Goal: Find specific page/section: Find specific page/section

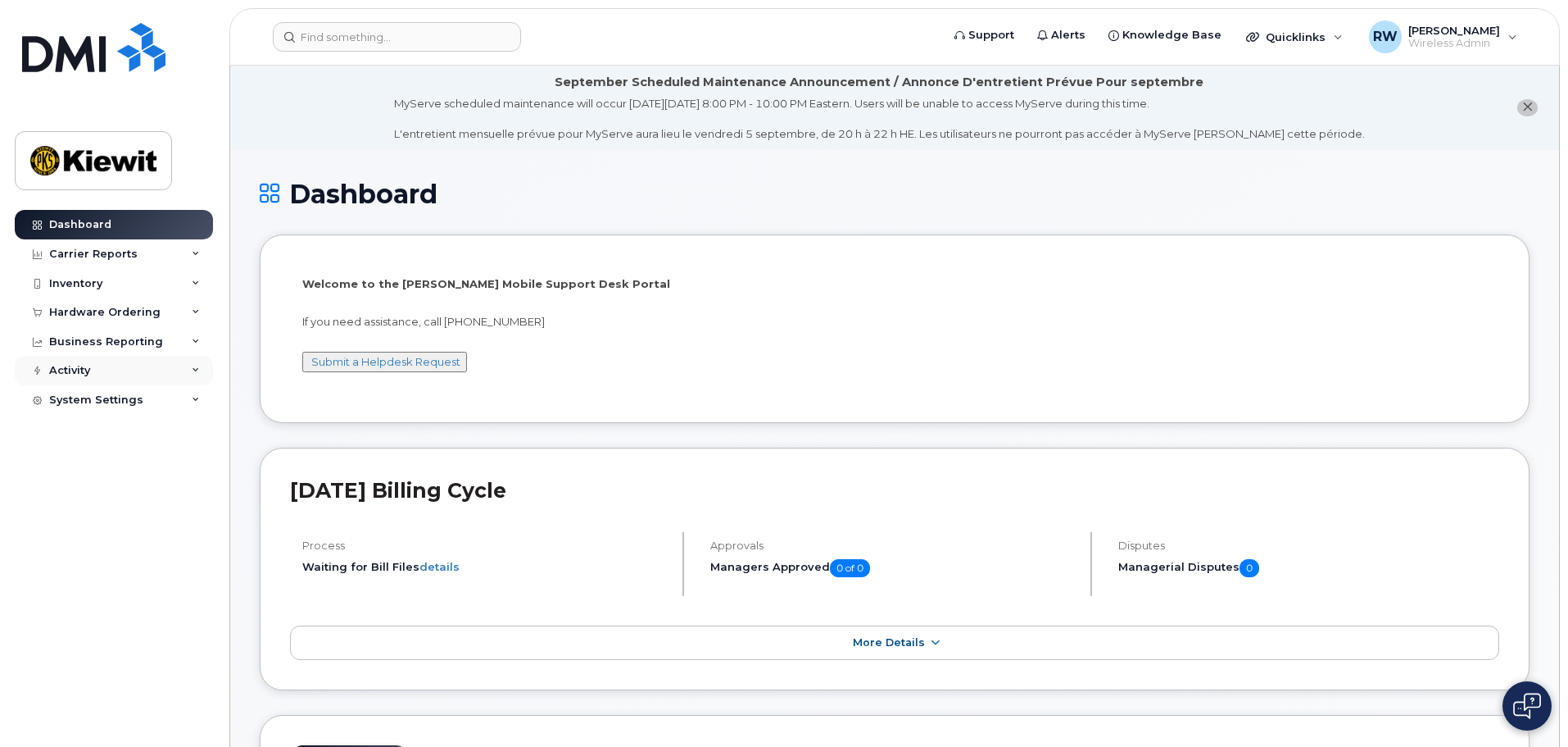
click at [191, 371] on div "Activity" at bounding box center [114, 371] width 198 height 29
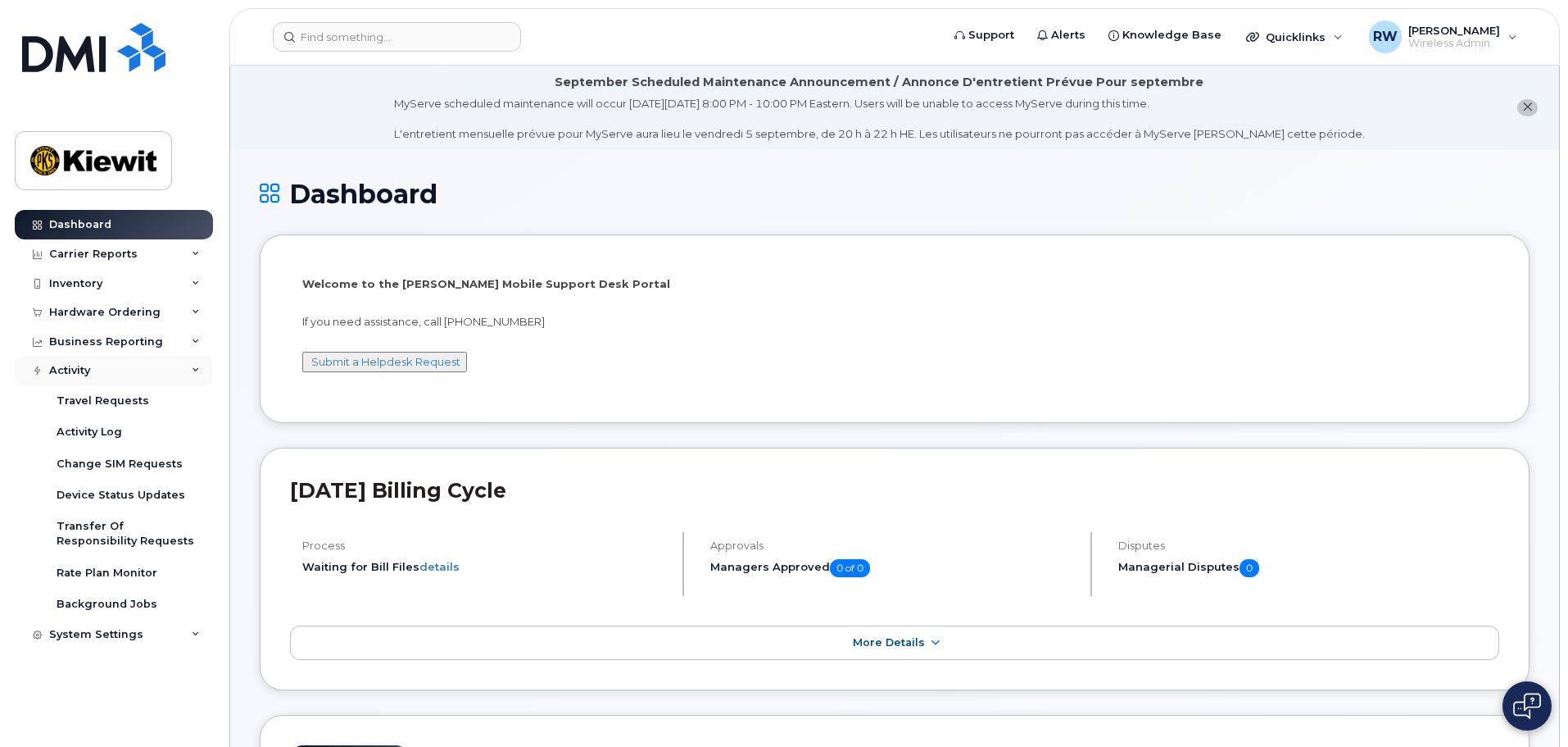
click at [192, 369] on icon at bounding box center [195, 371] width 8 height 8
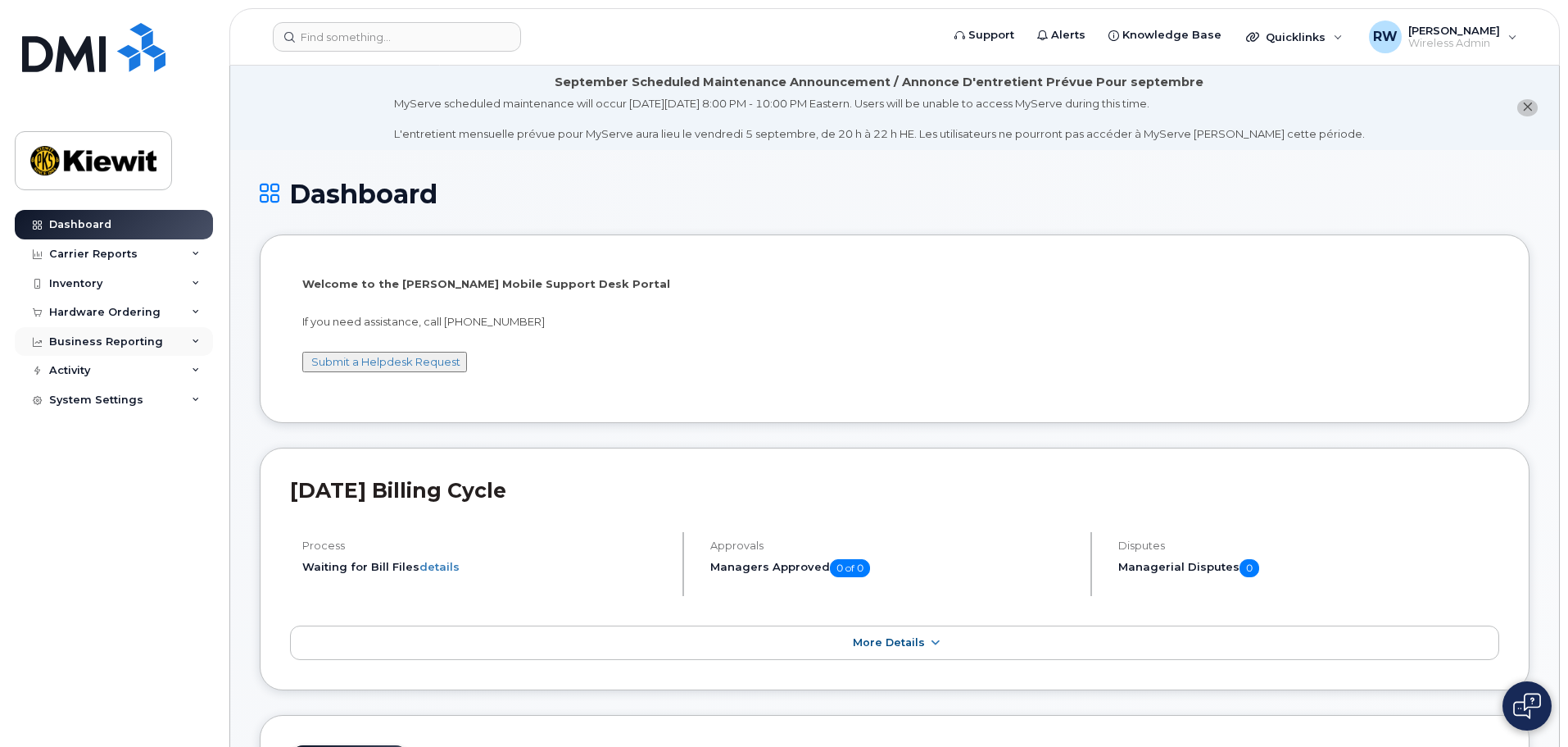
click at [192, 341] on icon at bounding box center [195, 341] width 8 height 8
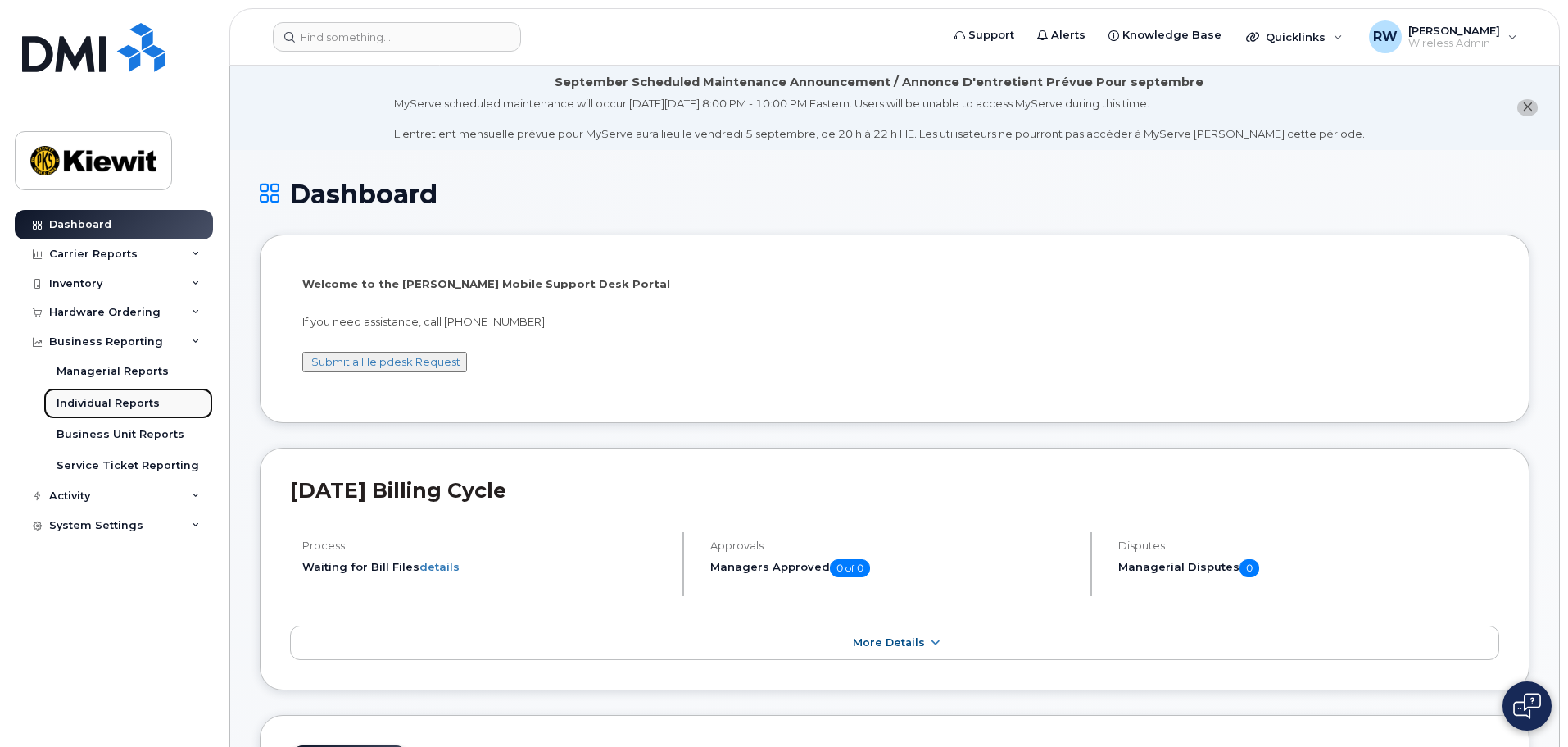
click at [138, 408] on div "Individual Reports" at bounding box center [108, 403] width 103 height 15
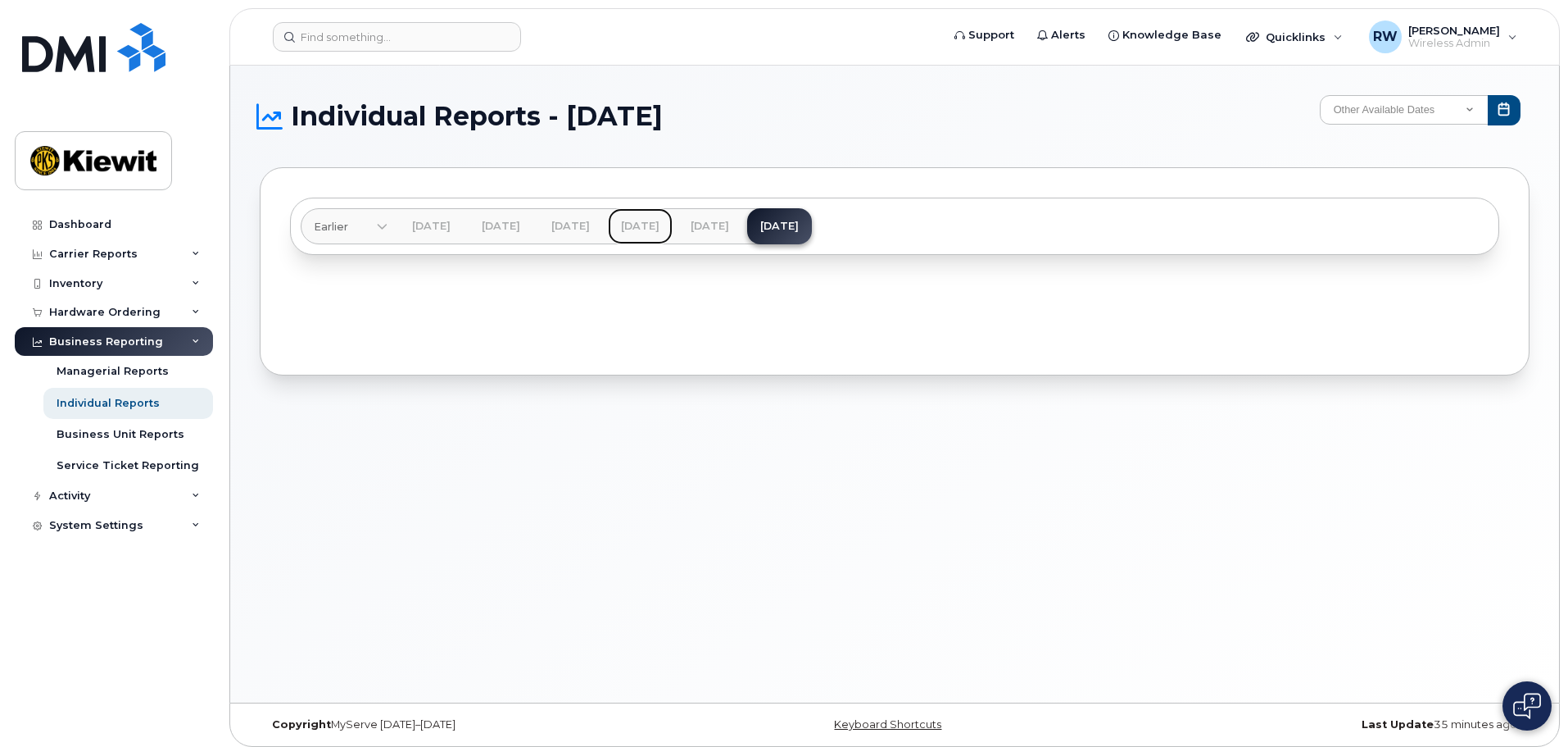
click at [673, 223] on link "[DATE]" at bounding box center [640, 226] width 65 height 36
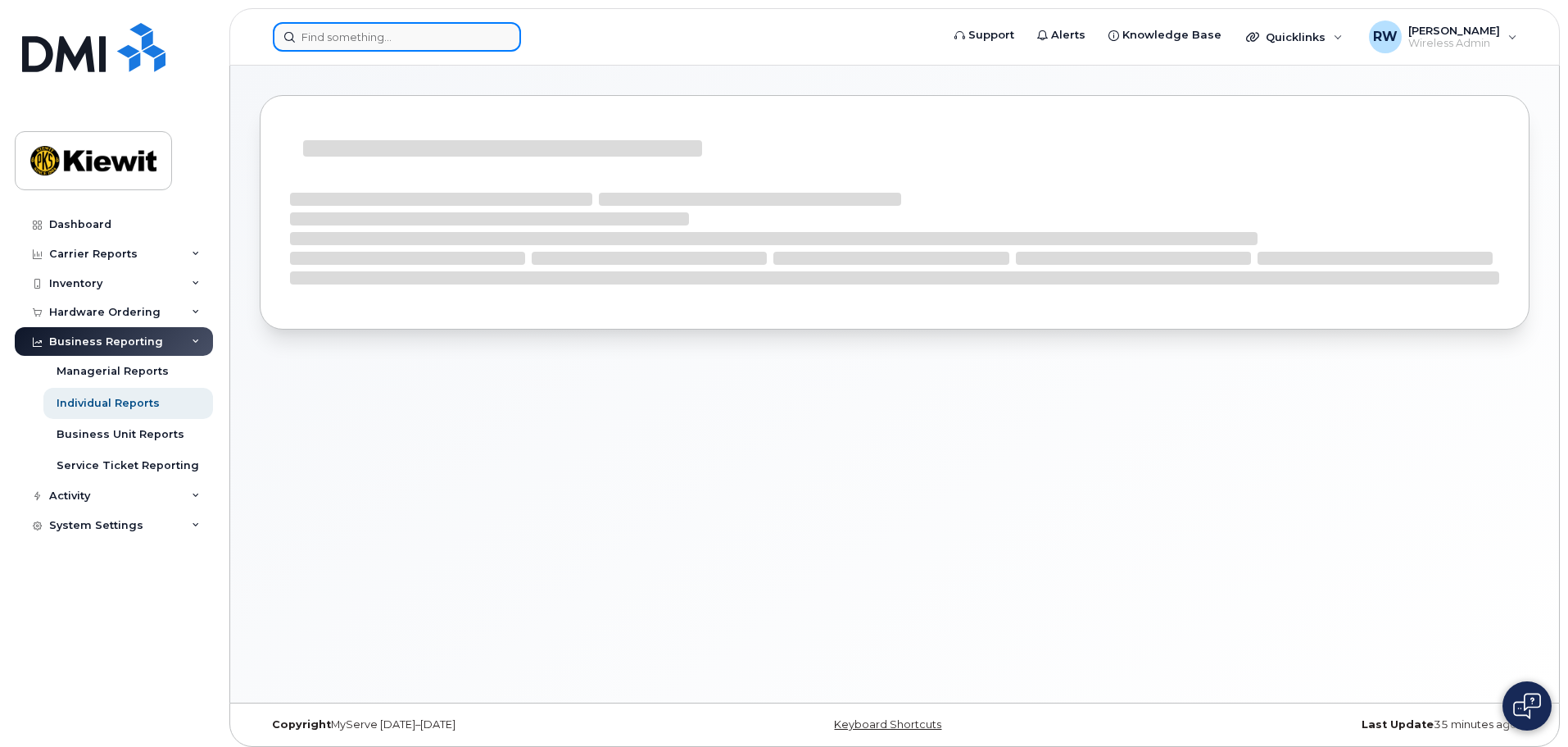
click at [327, 34] on input at bounding box center [397, 37] width 248 height 29
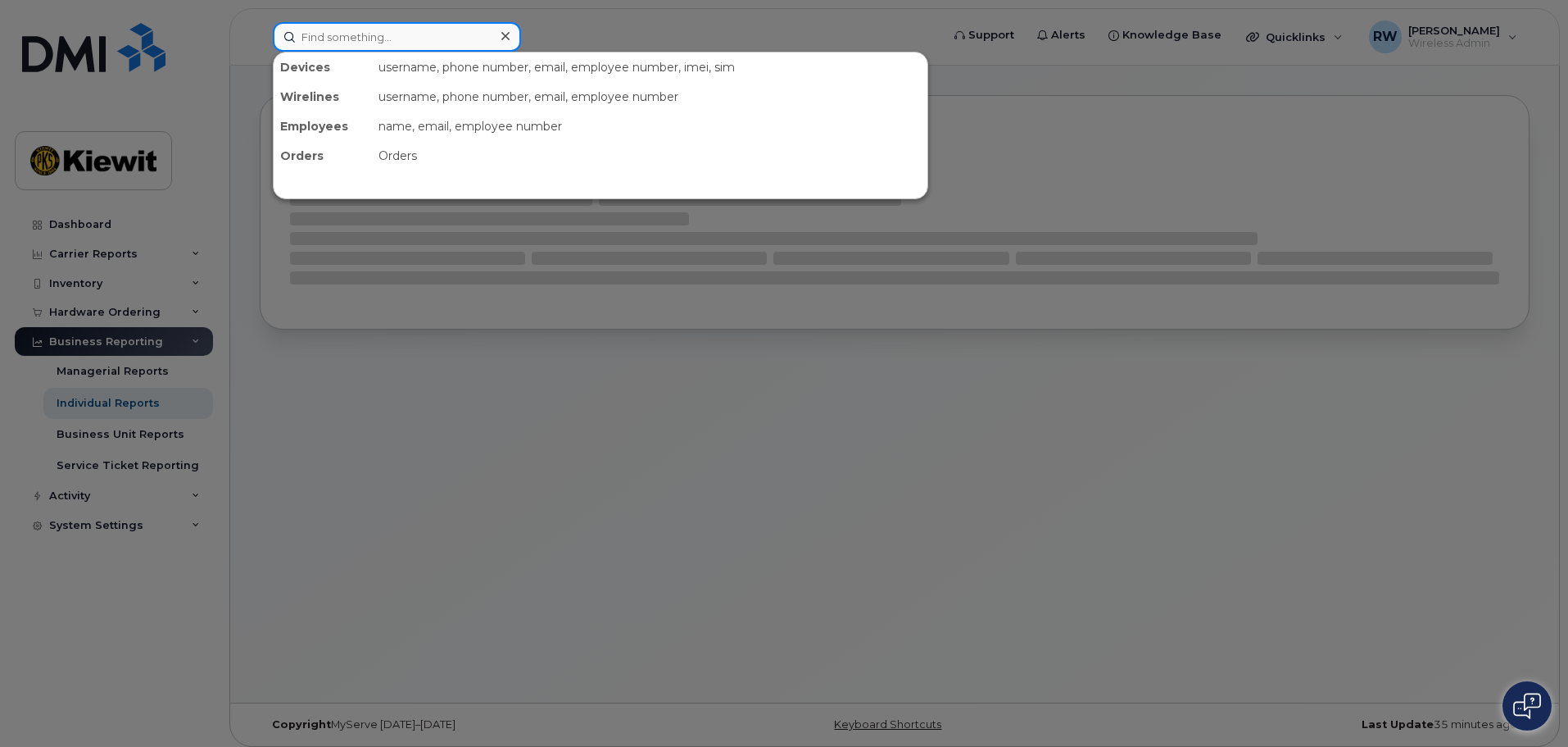
paste input "5313017397"
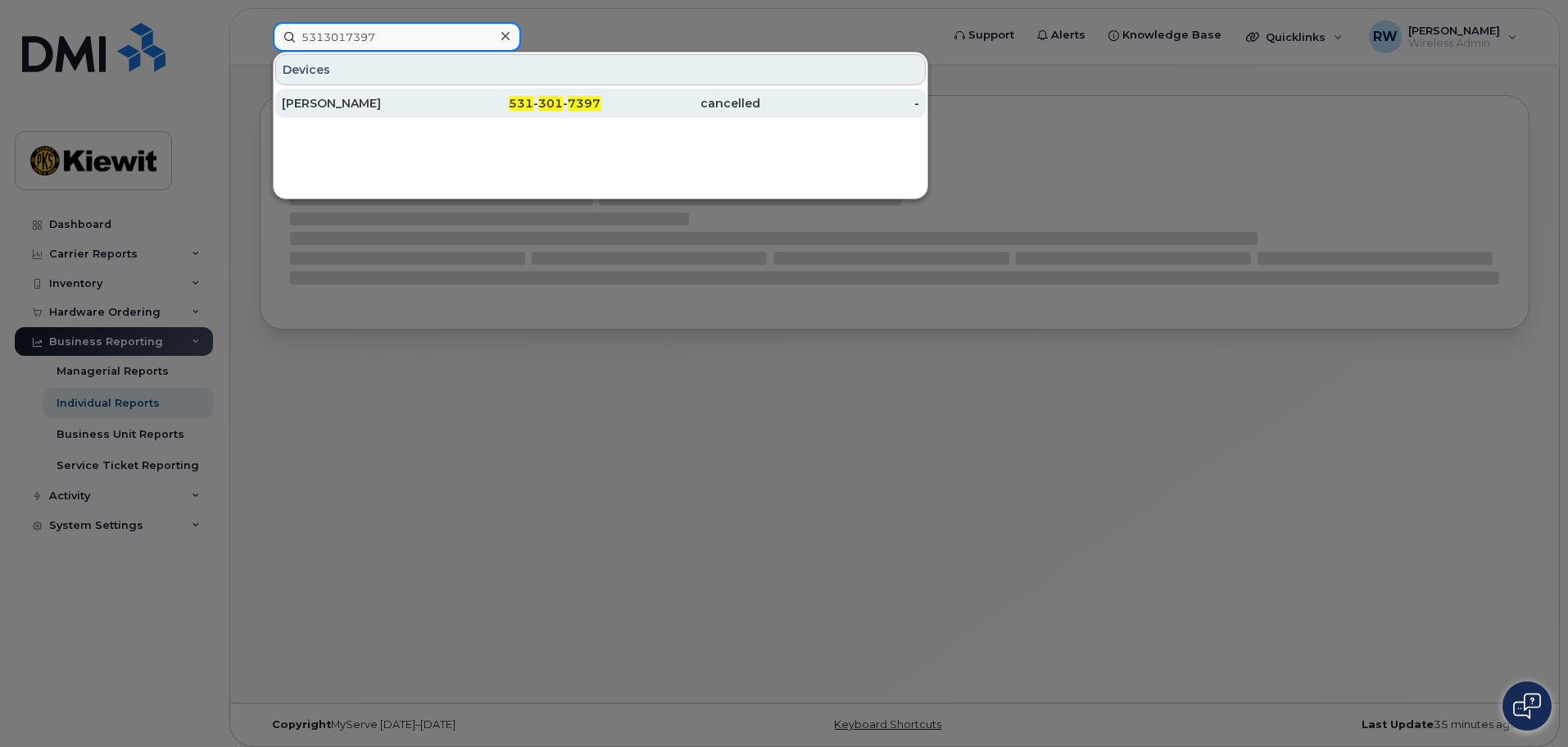
type input "5313017397"
click at [320, 106] on div "JASON SERIGNY" at bounding box center [362, 103] width 159 height 17
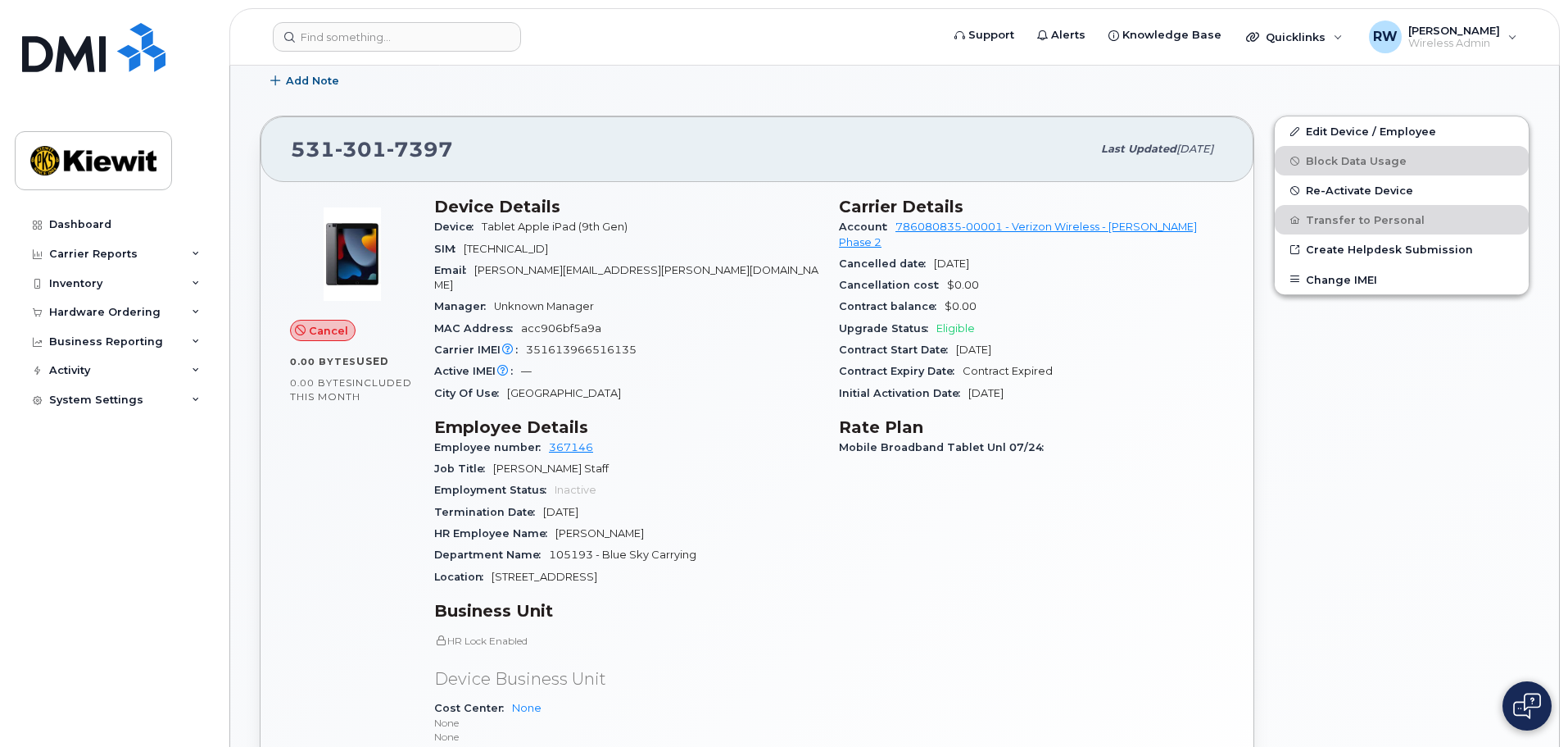
scroll to position [328, 0]
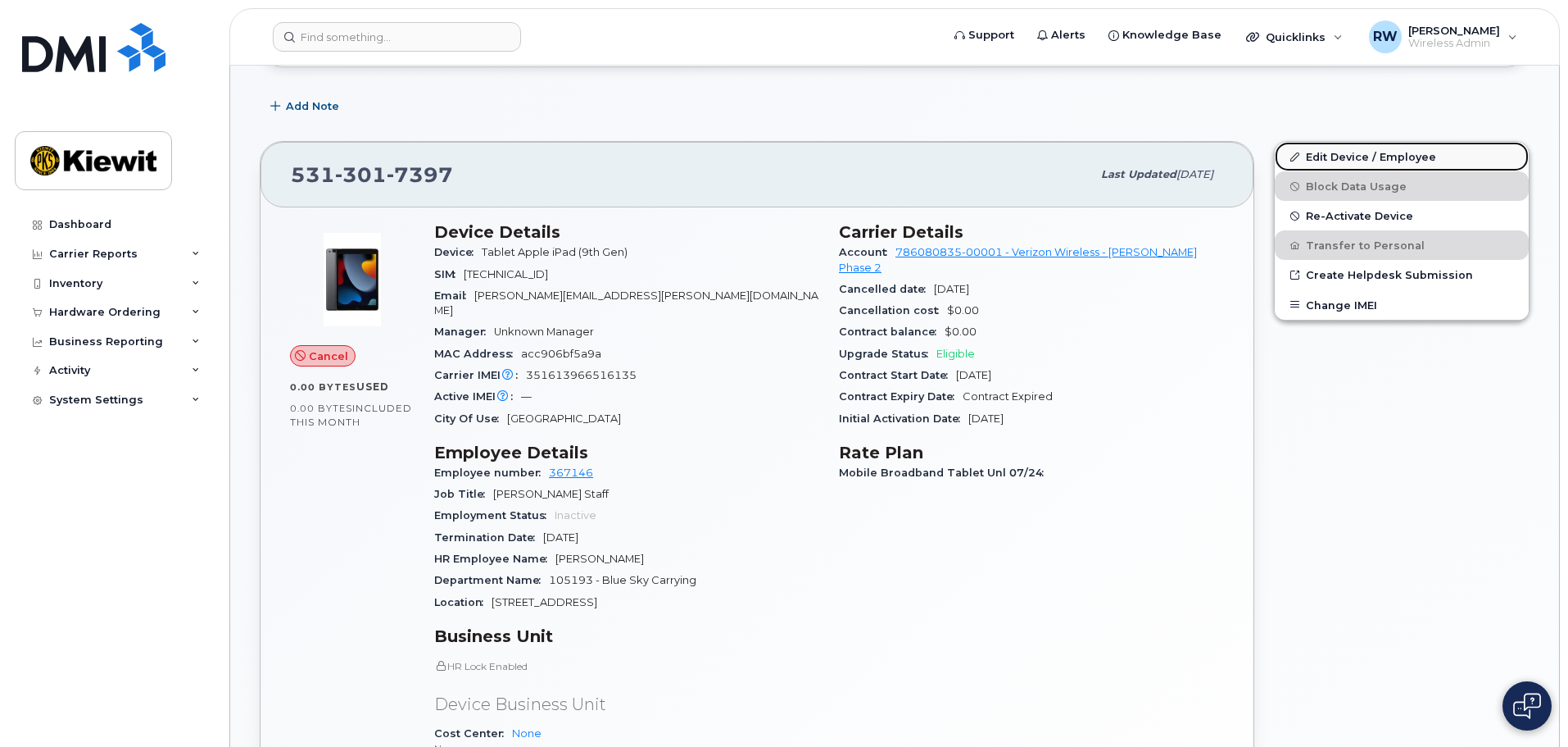
click at [1359, 157] on link "Edit Device / Employee" at bounding box center [1402, 157] width 254 height 29
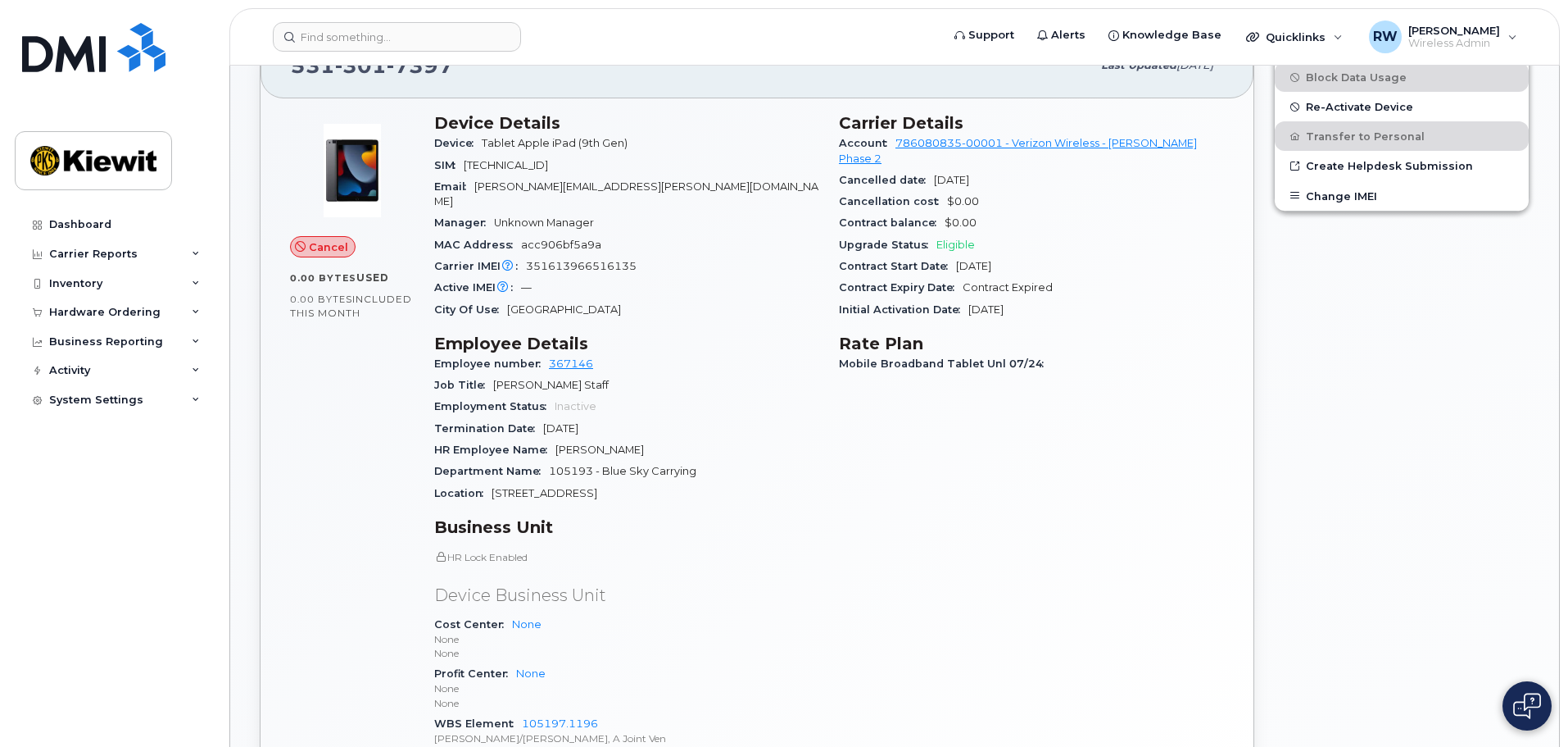
scroll to position [492, 0]
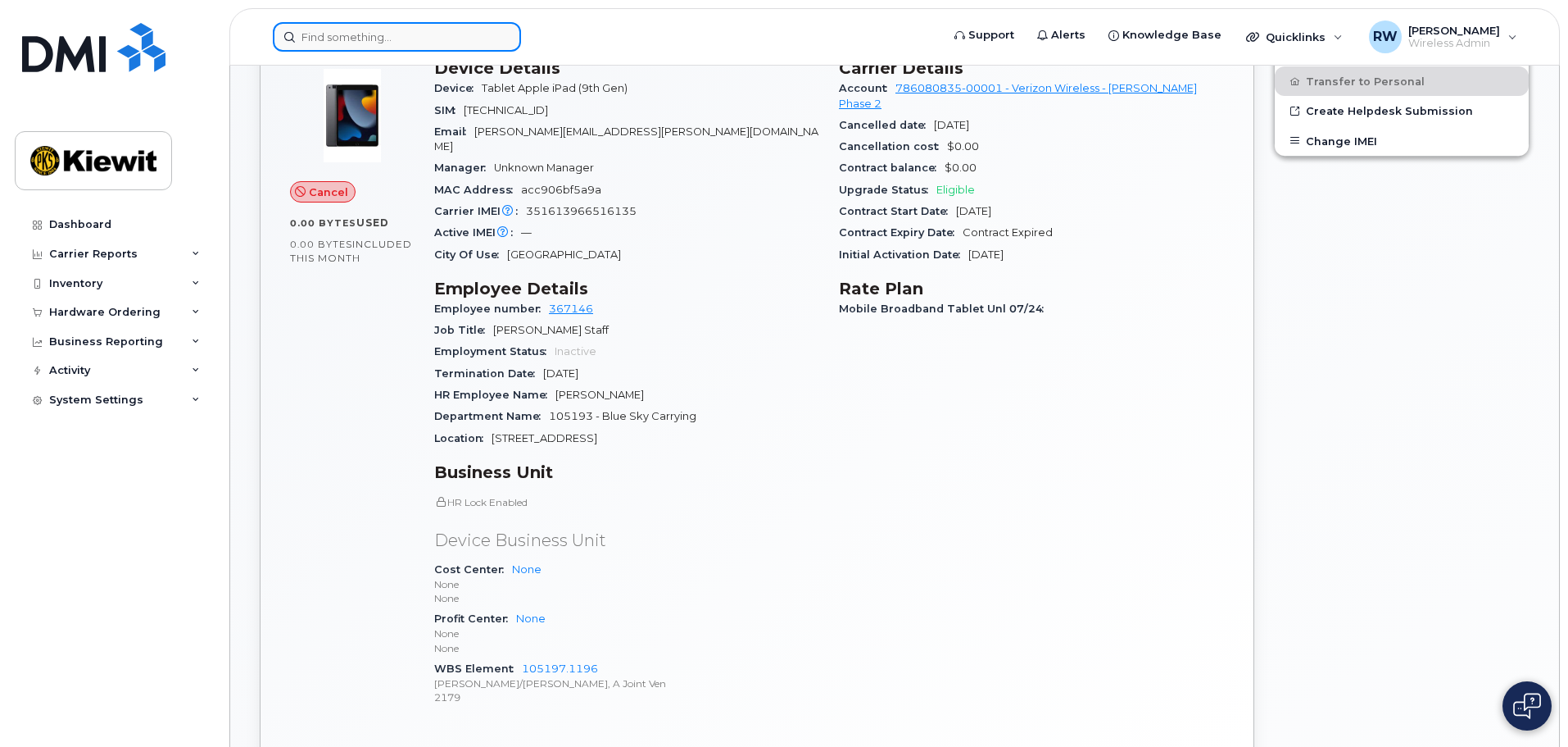
click at [317, 34] on input at bounding box center [397, 37] width 248 height 29
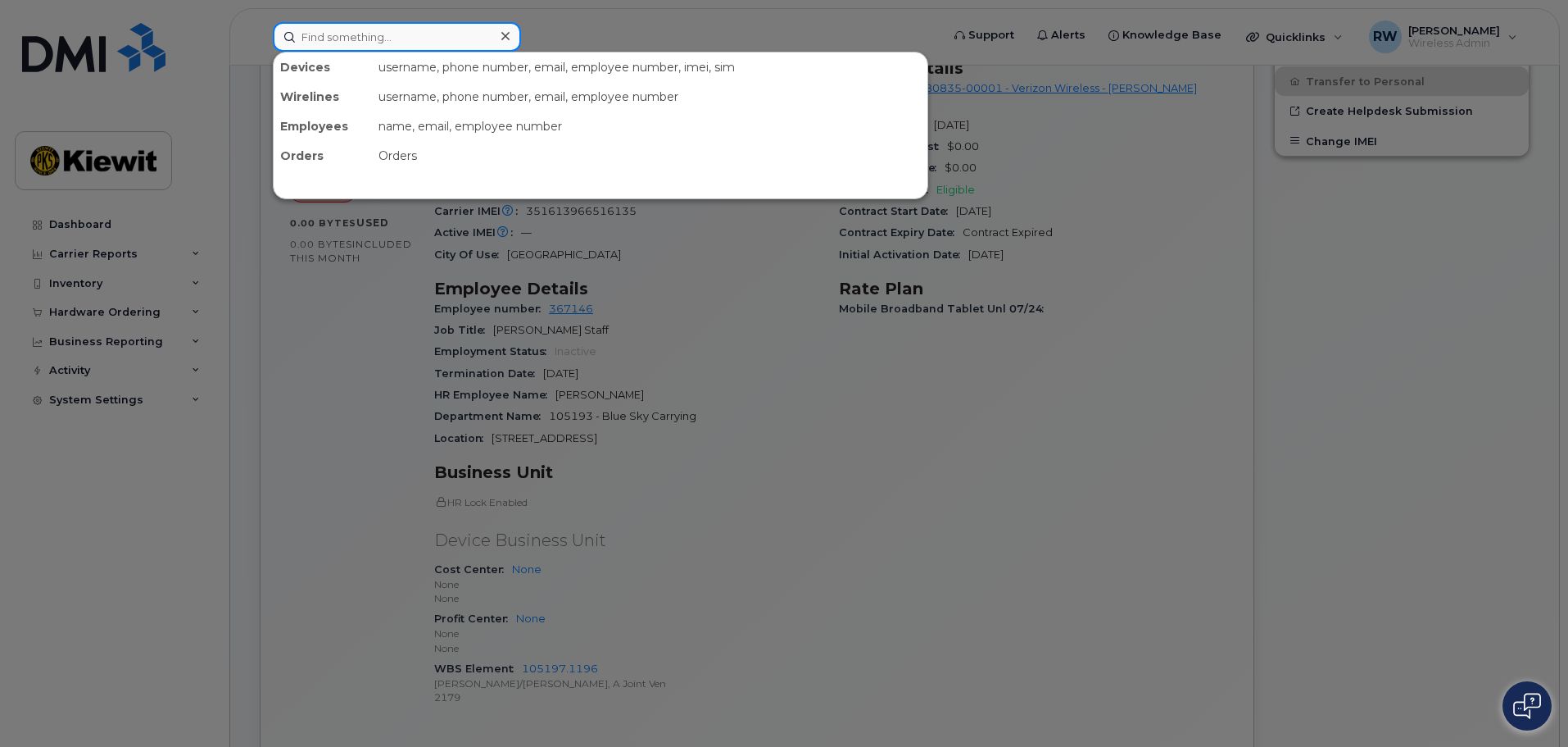
paste input "5129875966"
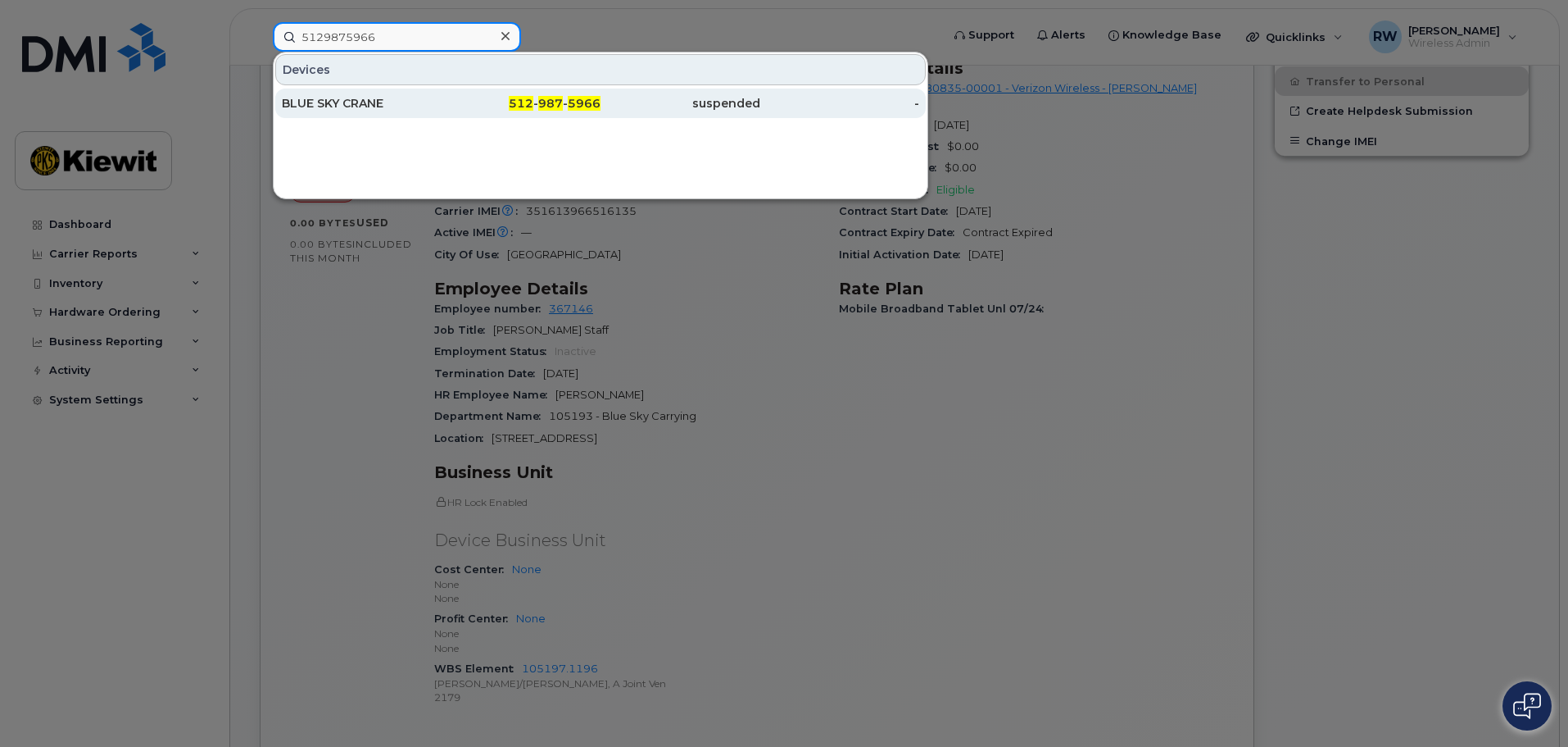
type input "5129875966"
click at [320, 106] on div "BLUE SKY CRANE" at bounding box center [362, 103] width 159 height 17
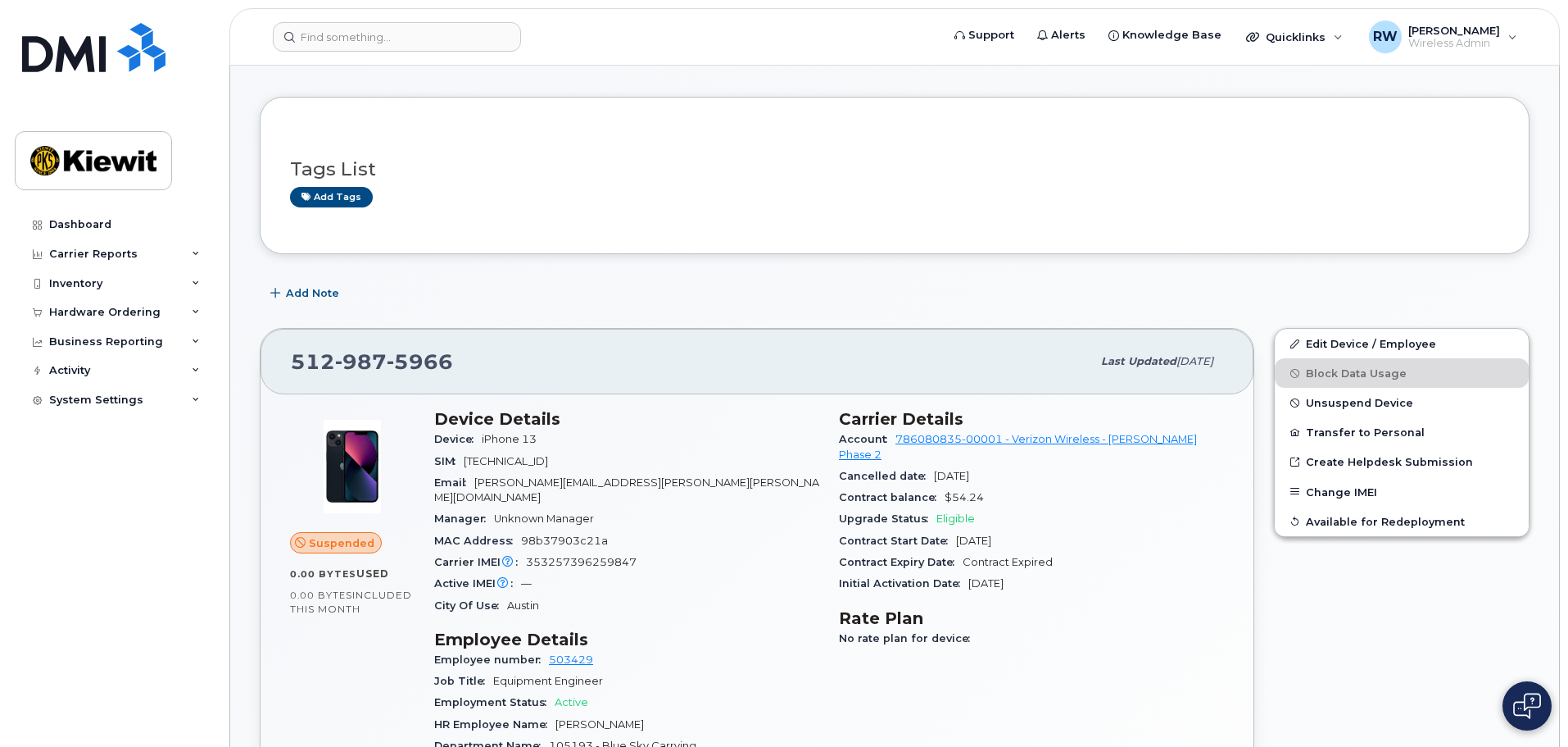
scroll to position [328, 0]
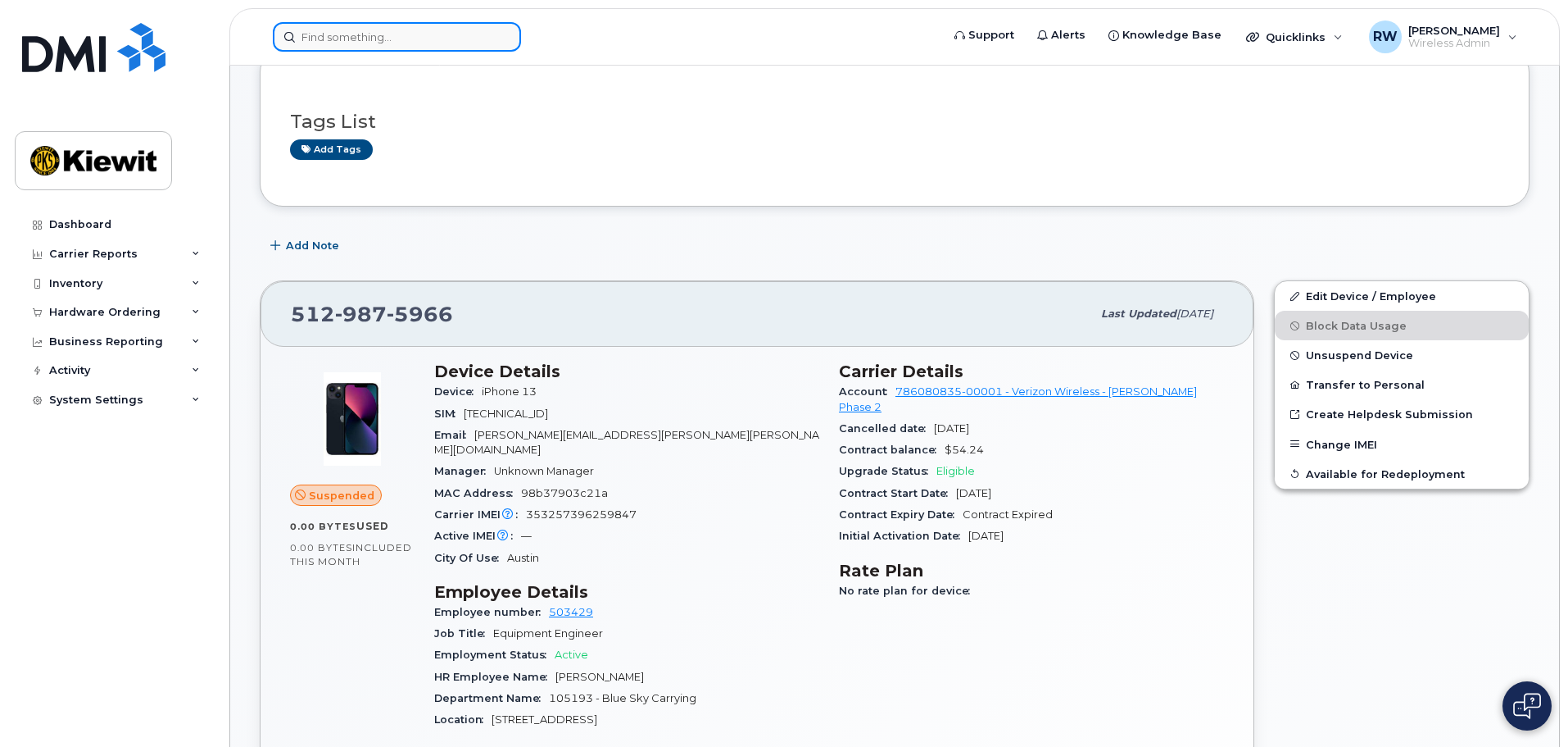
click at [312, 40] on input at bounding box center [397, 37] width 248 height 29
paste input "3032295680"
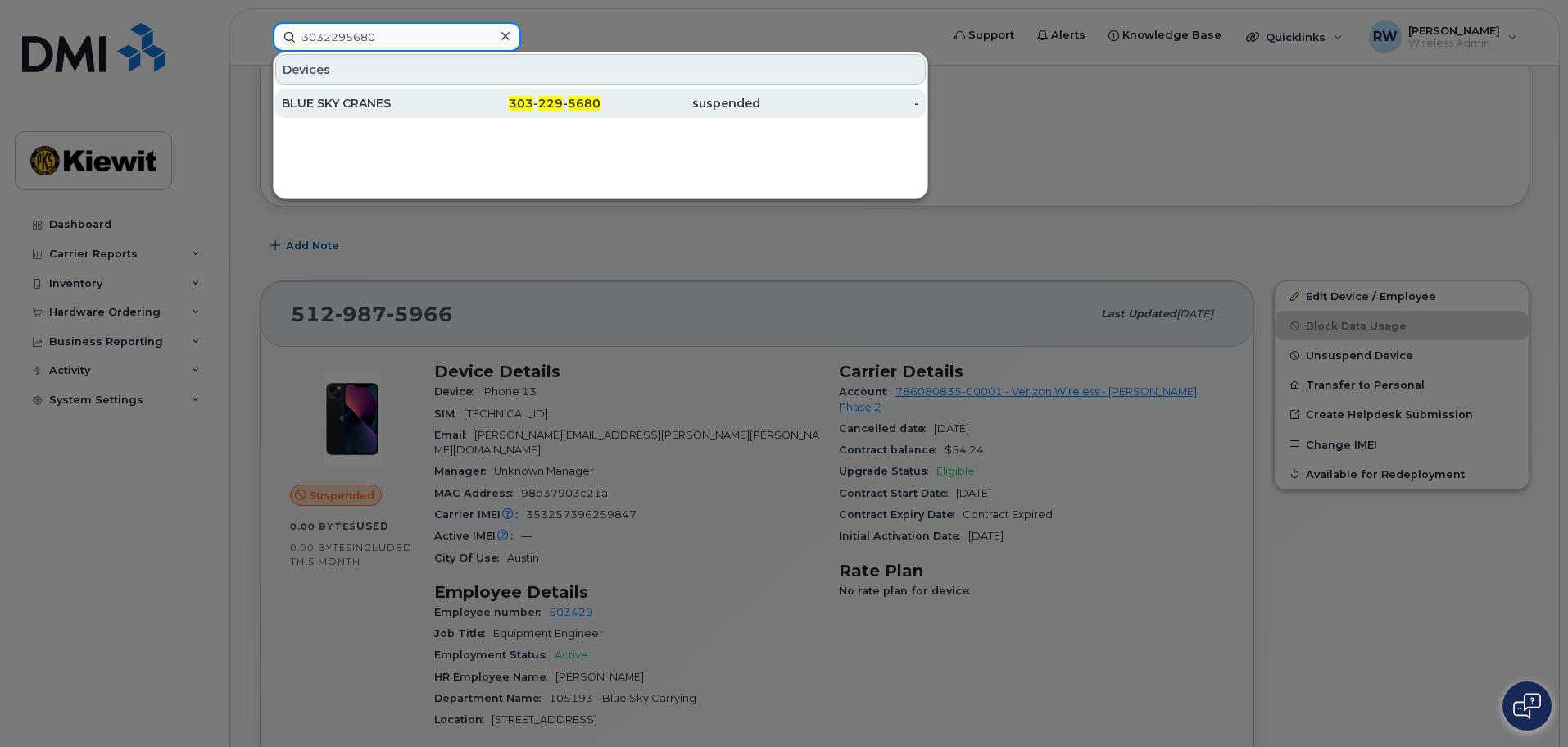
type input "3032295680"
click at [482, 100] on div "303 - 229 - 5680" at bounding box center [521, 103] width 159 height 17
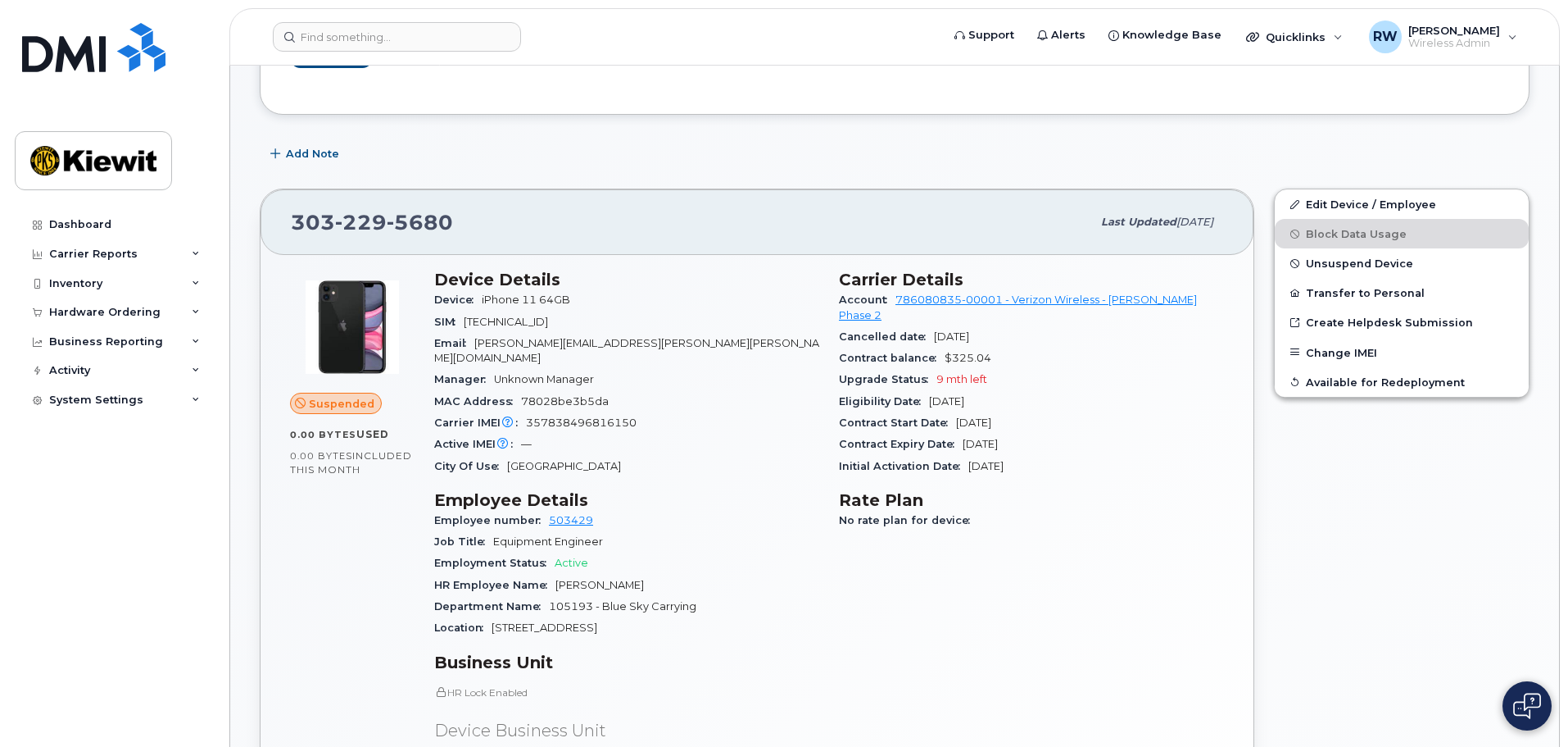
scroll to position [409, 0]
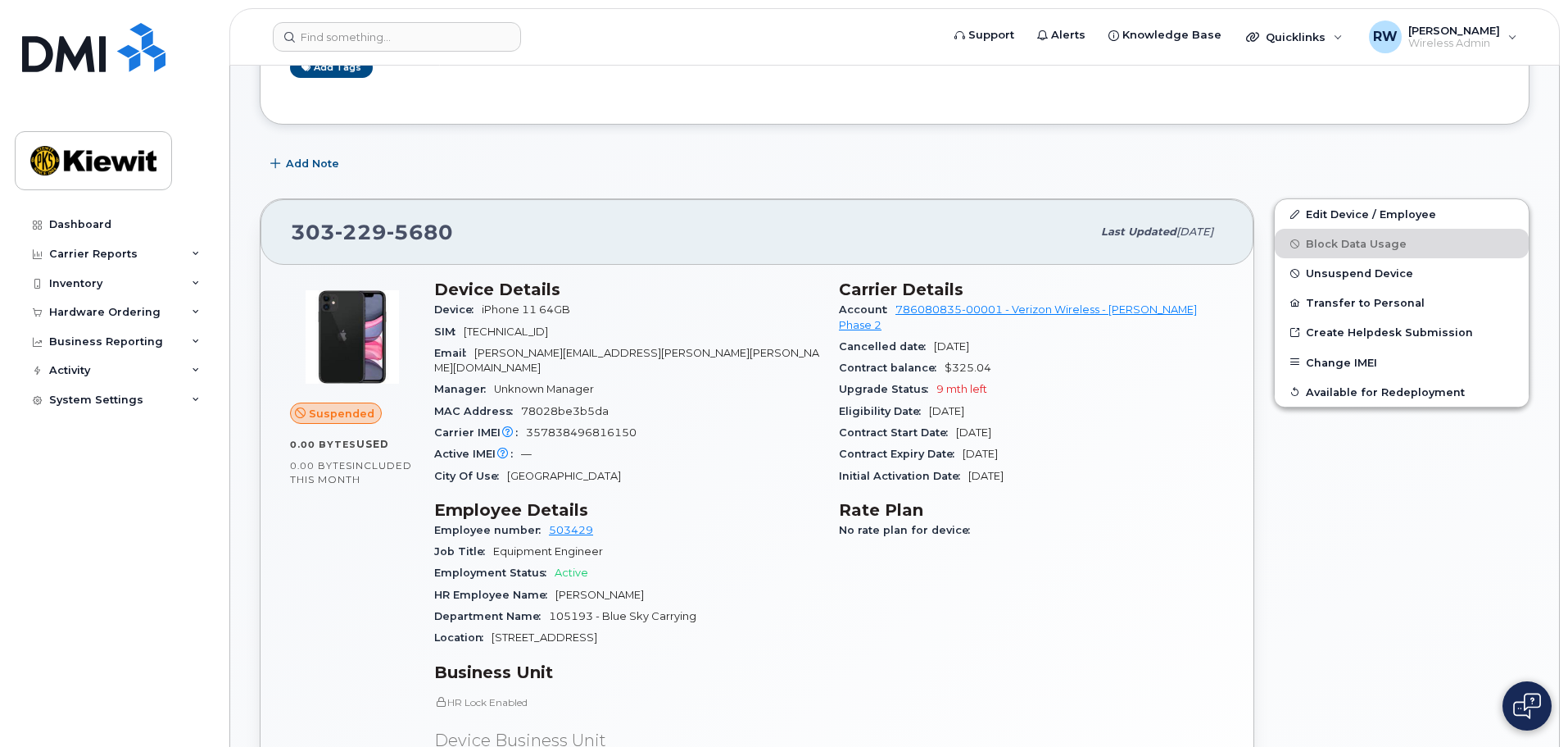
click at [726, 165] on div "Add Note" at bounding box center [894, 163] width 1271 height 29
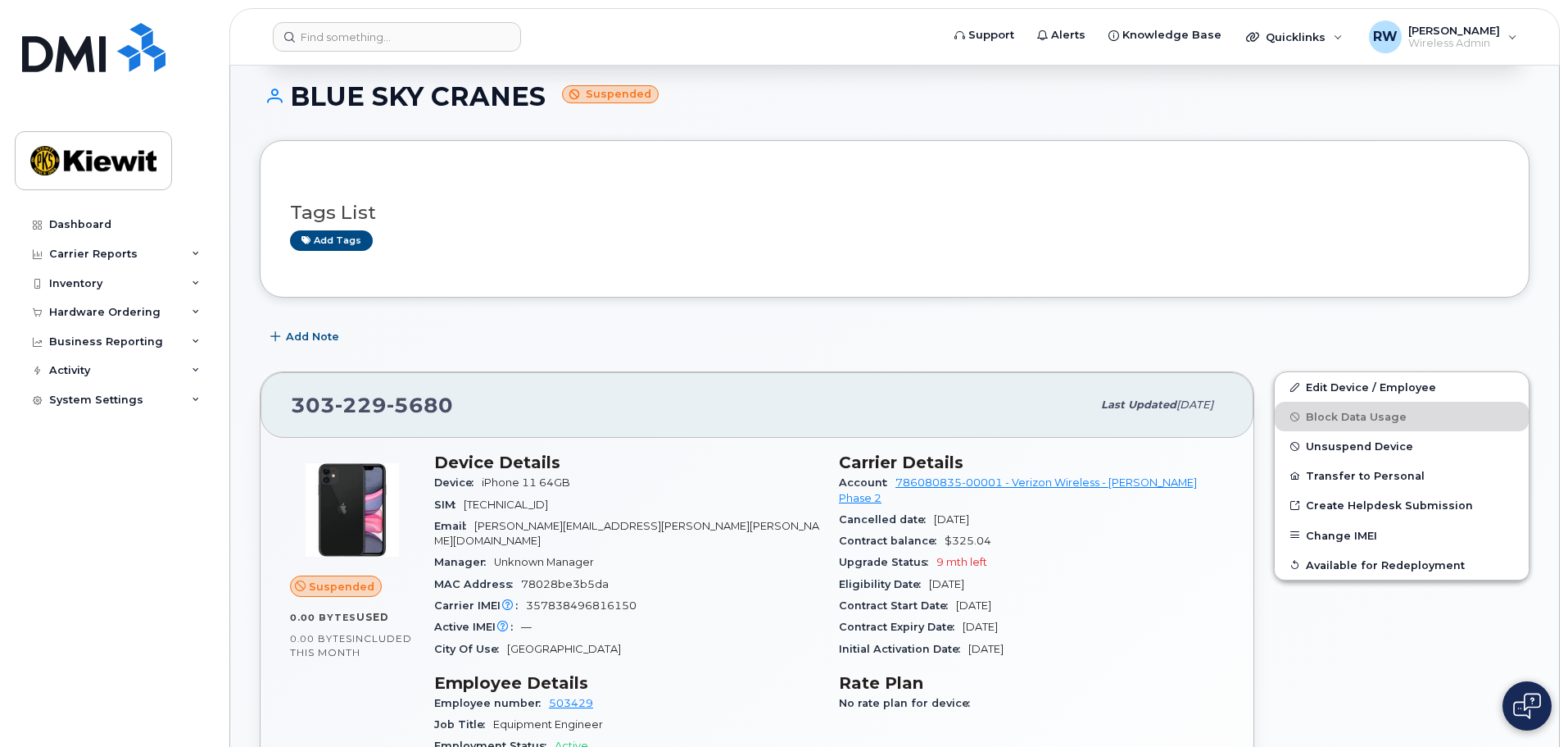
scroll to position [0, 0]
